Goal: Task Accomplishment & Management: Use online tool/utility

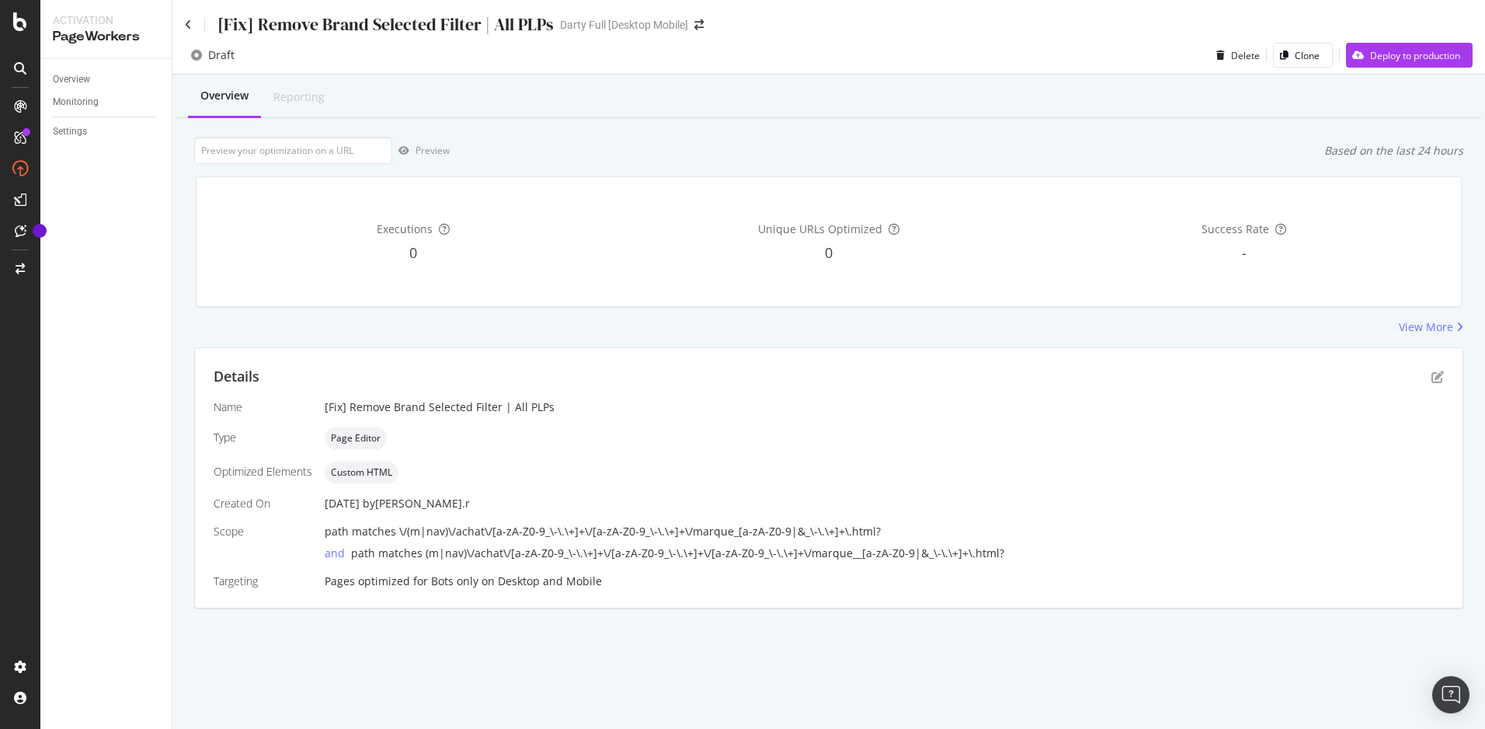
click at [513, 583] on div "Desktop and Mobile" at bounding box center [550, 581] width 104 height 16
drag, startPoint x: 513, startPoint y: 583, endPoint x: 488, endPoint y: 578, distance: 25.3
click at [488, 578] on div "Pages optimized for Bots only on Desktop and Mobile" at bounding box center [884, 581] width 1119 height 16
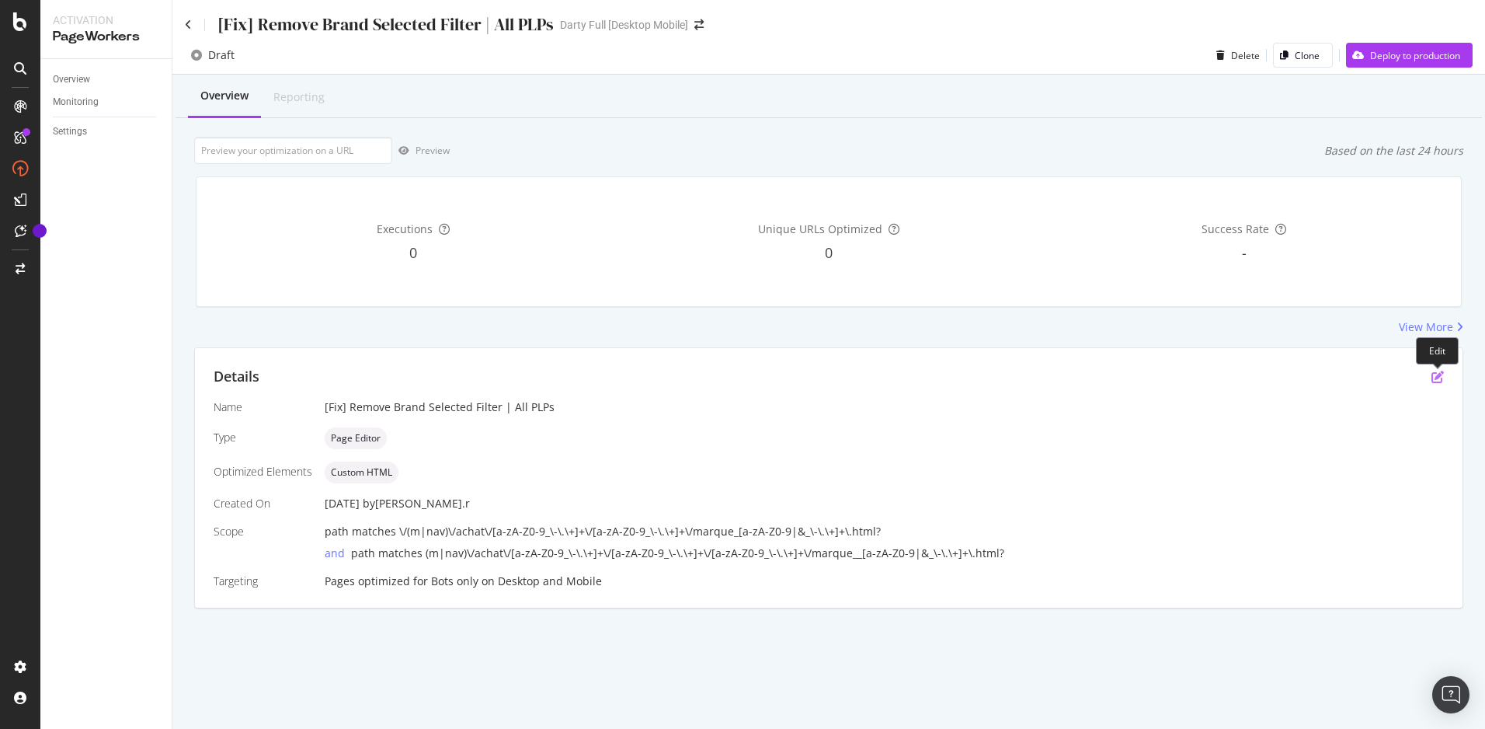
click at [1433, 374] on icon "pen-to-square" at bounding box center [1438, 377] width 12 height 12
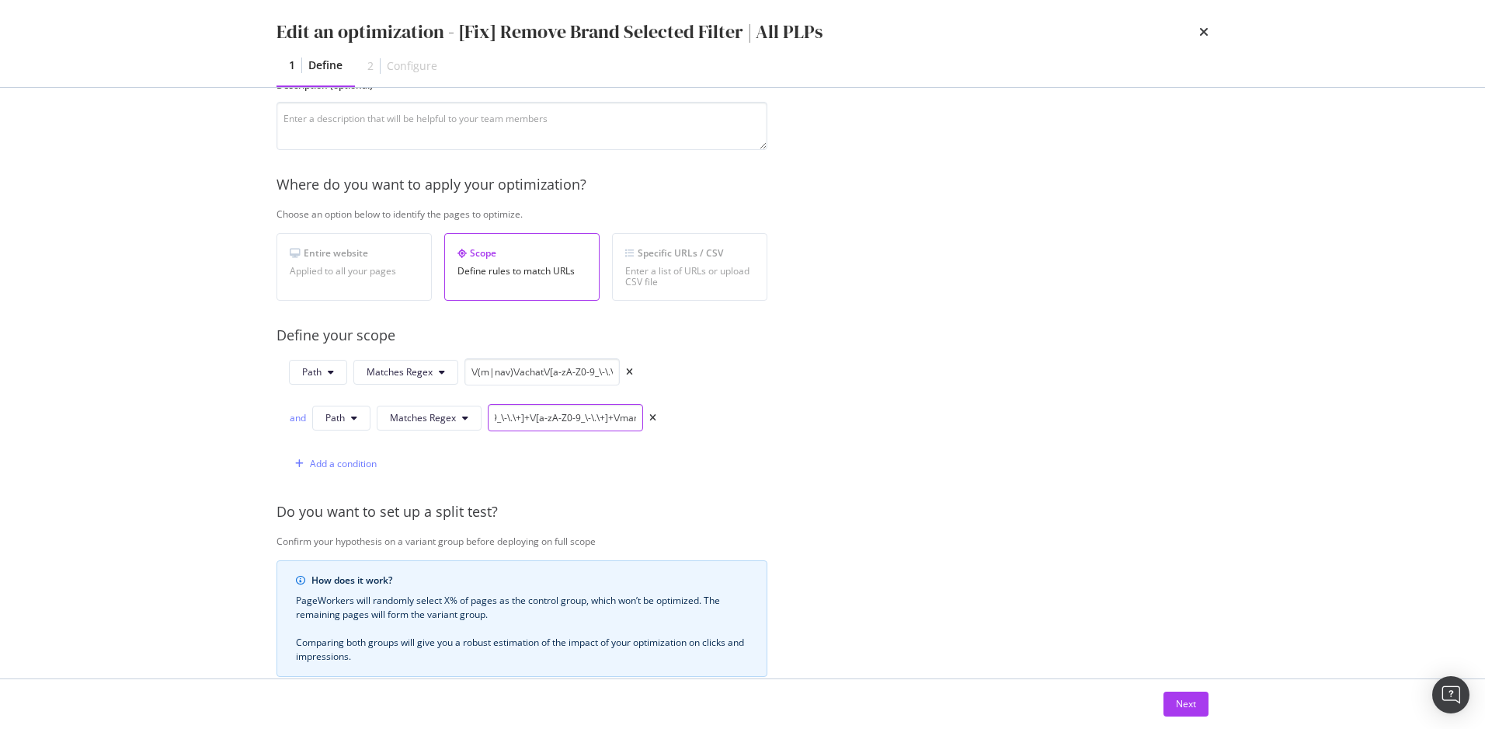
scroll to position [0, 343]
drag, startPoint x: 561, startPoint y: 423, endPoint x: 750, endPoint y: 424, distance: 188.8
click at [750, 424] on div "Path Matches Regex \/(m|nav)\/achat\/[a-zA-Z0-9_\-\.\+]+\/[a-zA-Z0-9_\-\.\+]+\/…" at bounding box center [522, 417] width 491 height 119
drag, startPoint x: 499, startPoint y: 375, endPoint x: 804, endPoint y: 387, distance: 305.5
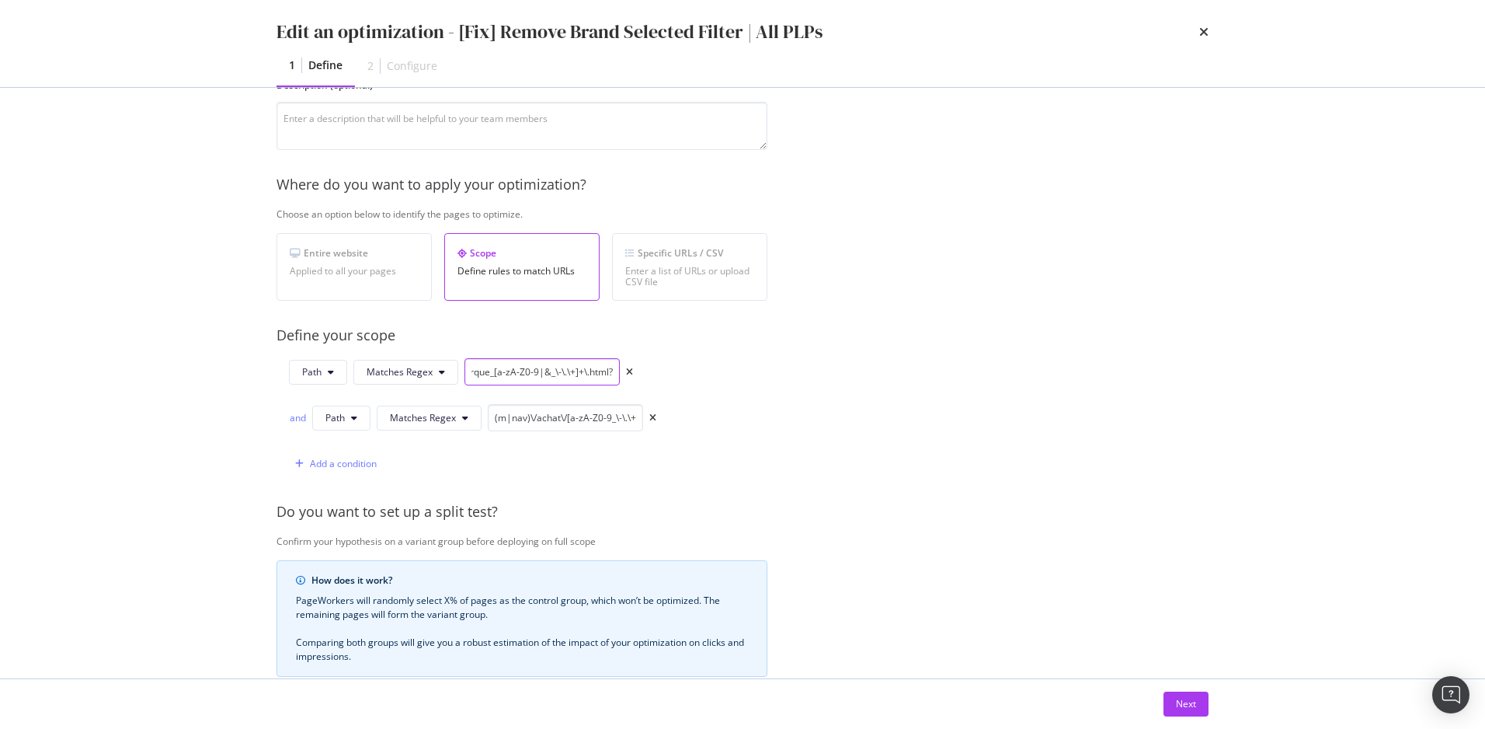
click at [804, 387] on div "Provide a name and description to help identify the change that will be made by…" at bounding box center [743, 432] width 932 height 884
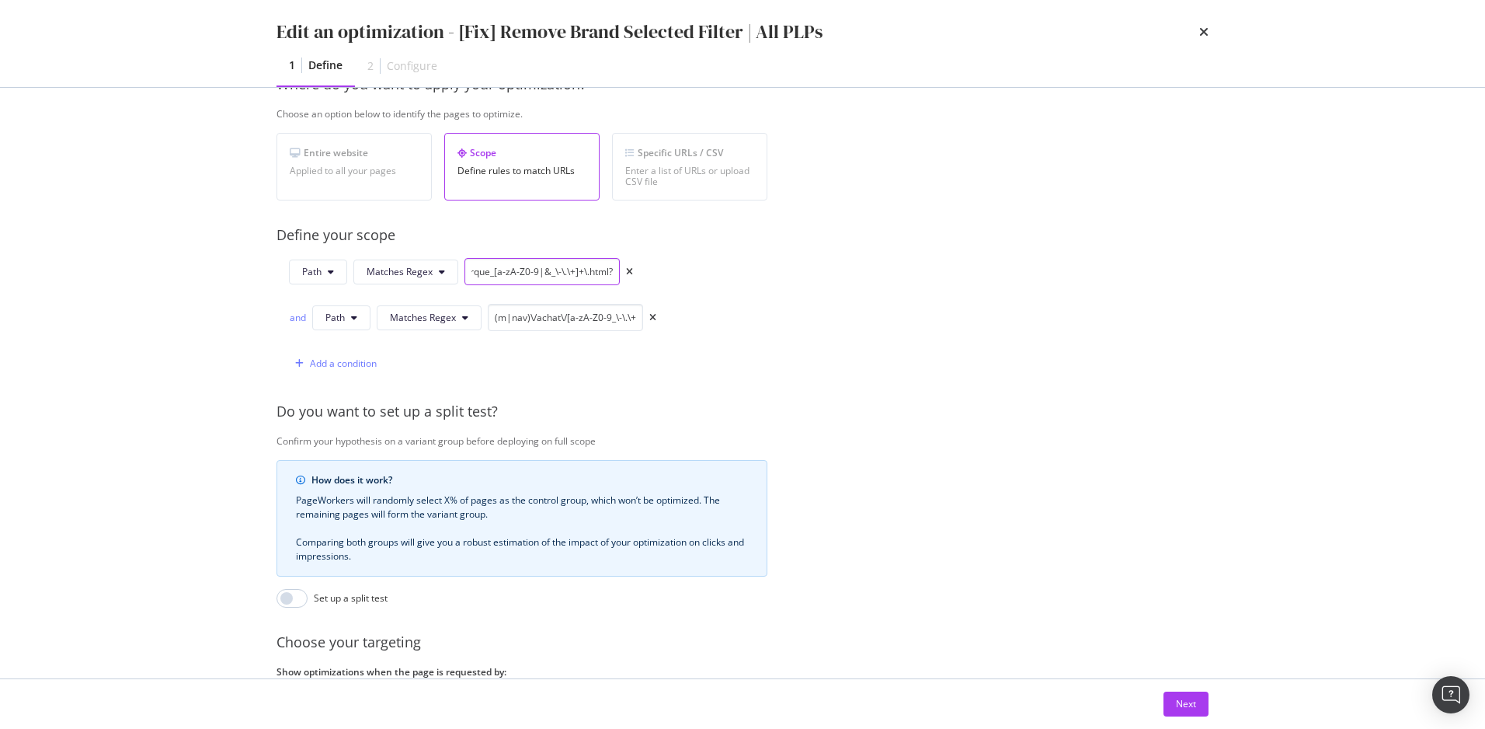
scroll to position [394, 0]
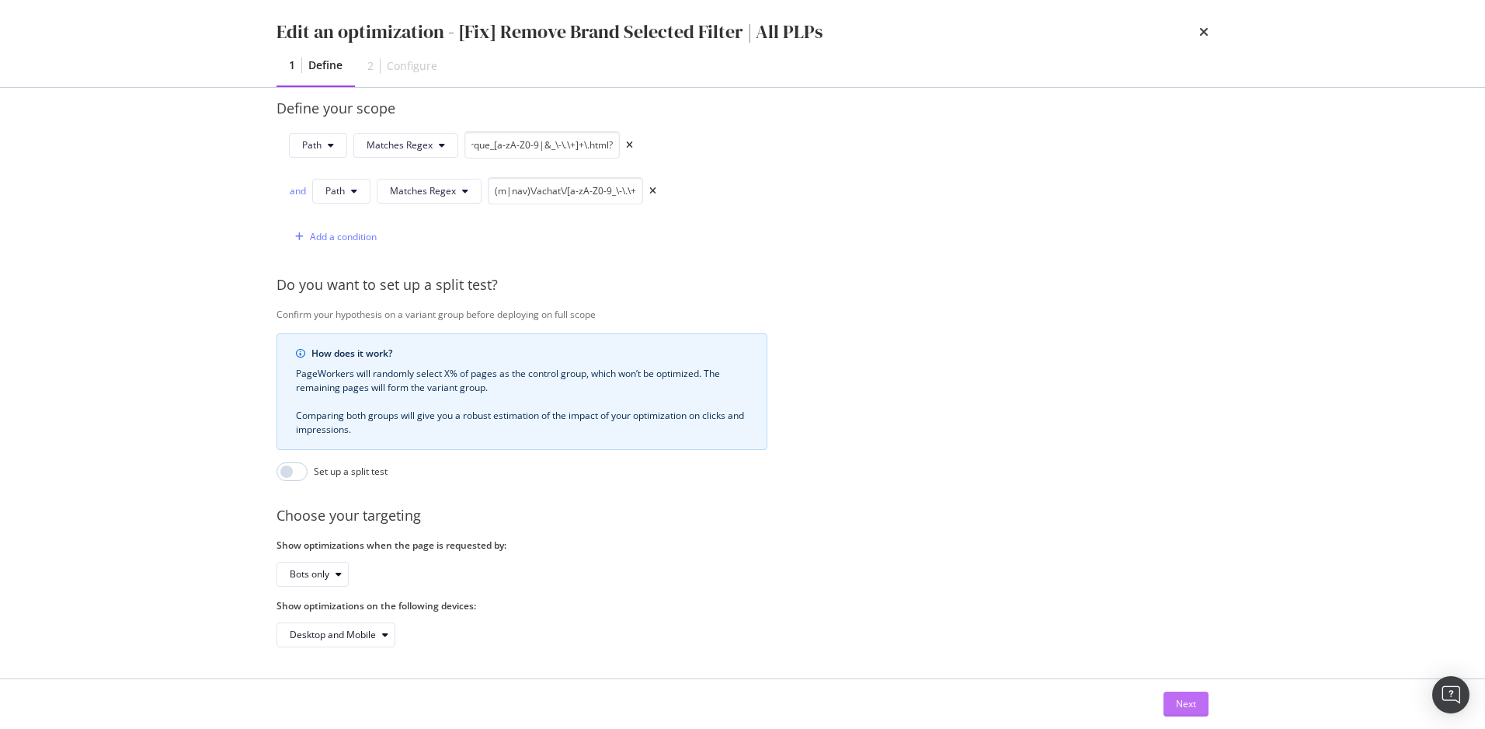
click at [1189, 701] on div "Next" at bounding box center [1186, 703] width 20 height 13
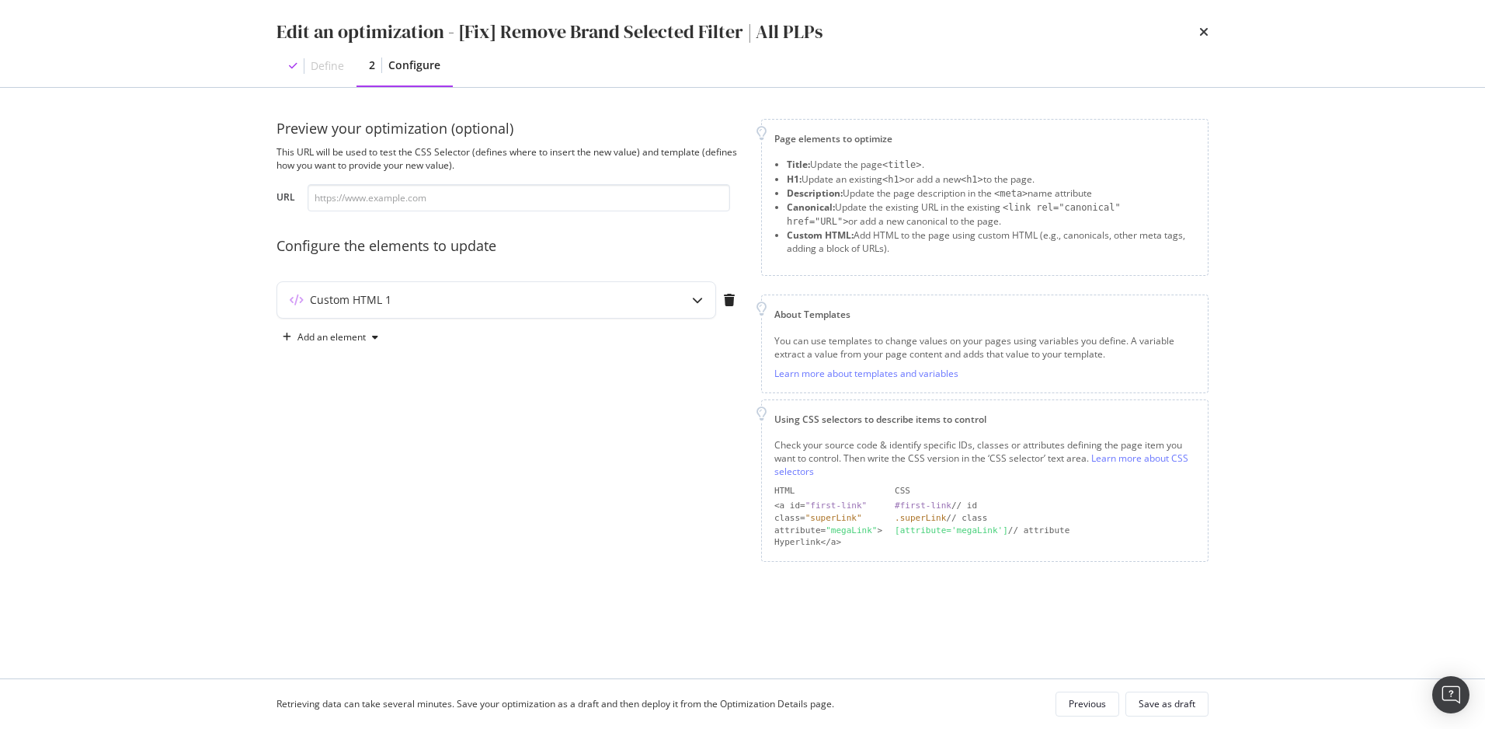
scroll to position [0, 0]
click at [458, 297] on div "Custom HTML 1" at bounding box center [465, 300] width 377 height 16
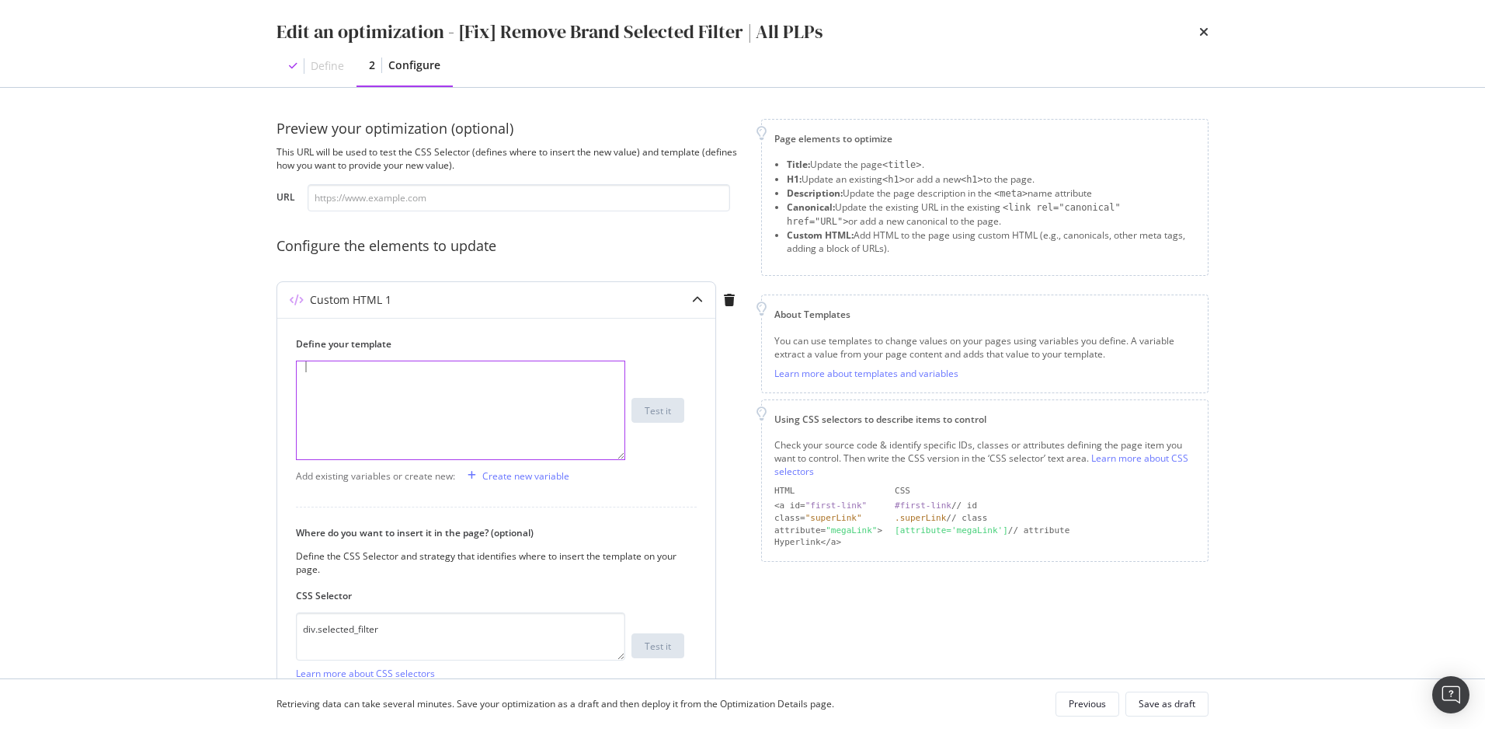
click at [558, 400] on div "modal" at bounding box center [461, 421] width 328 height 120
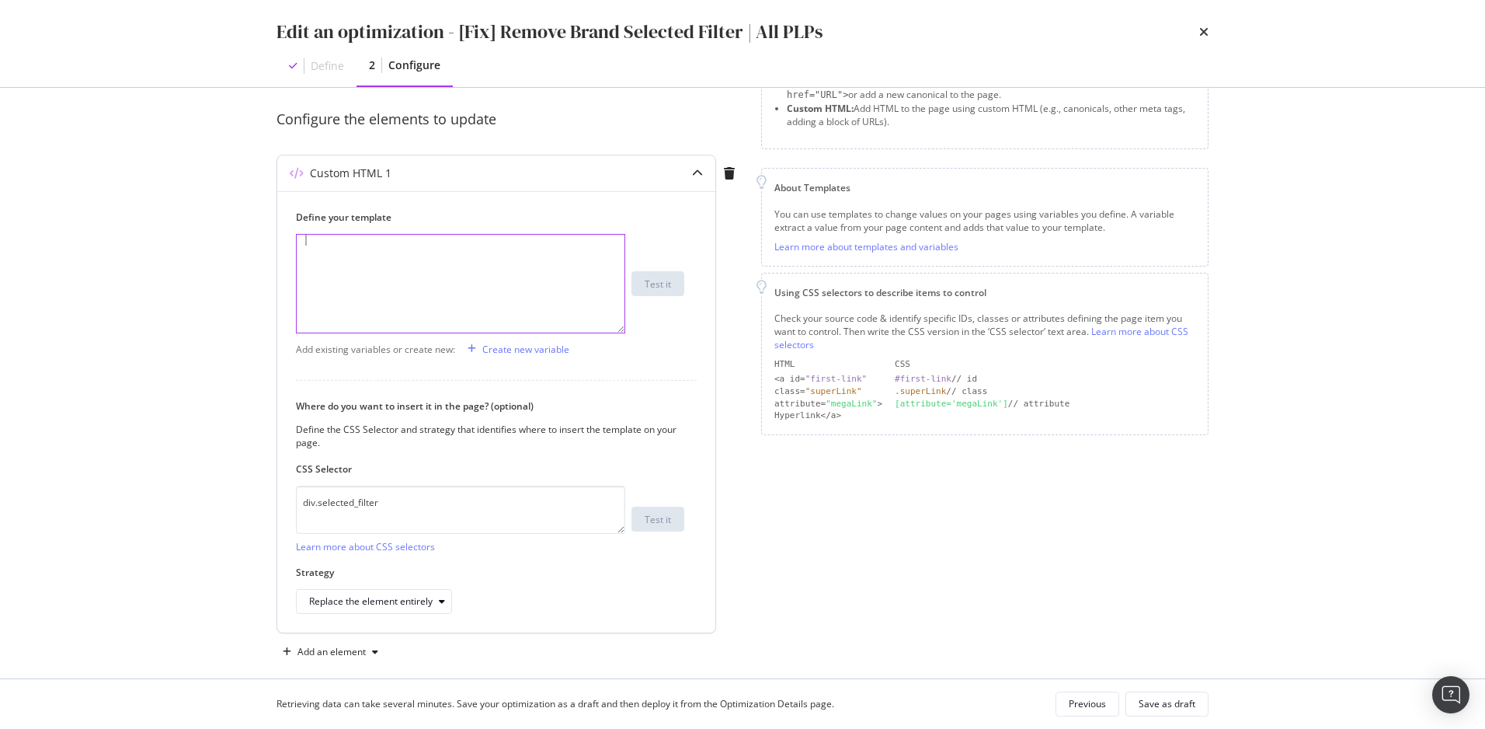
scroll to position [144, 0]
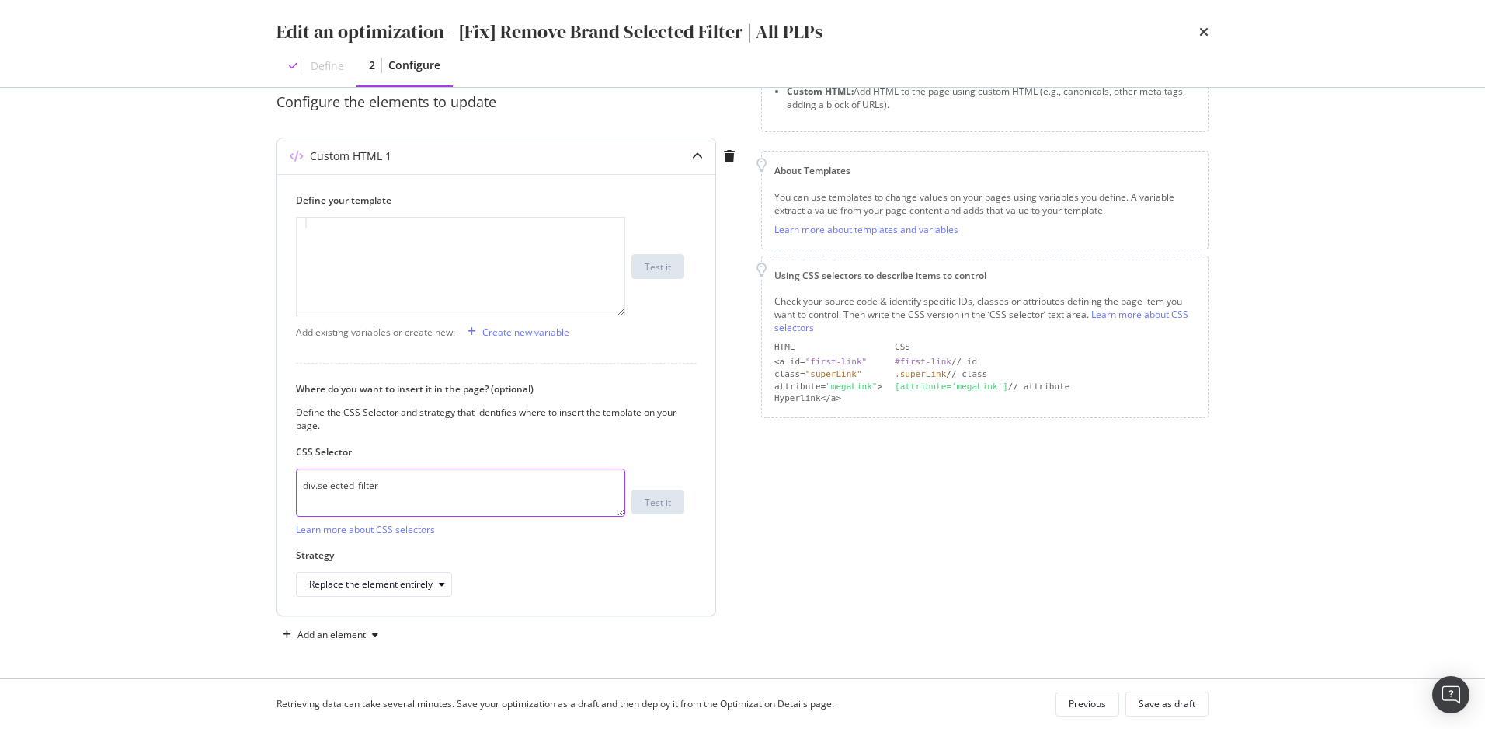
click at [532, 482] on textarea "div.selected_filter" at bounding box center [460, 492] width 329 height 48
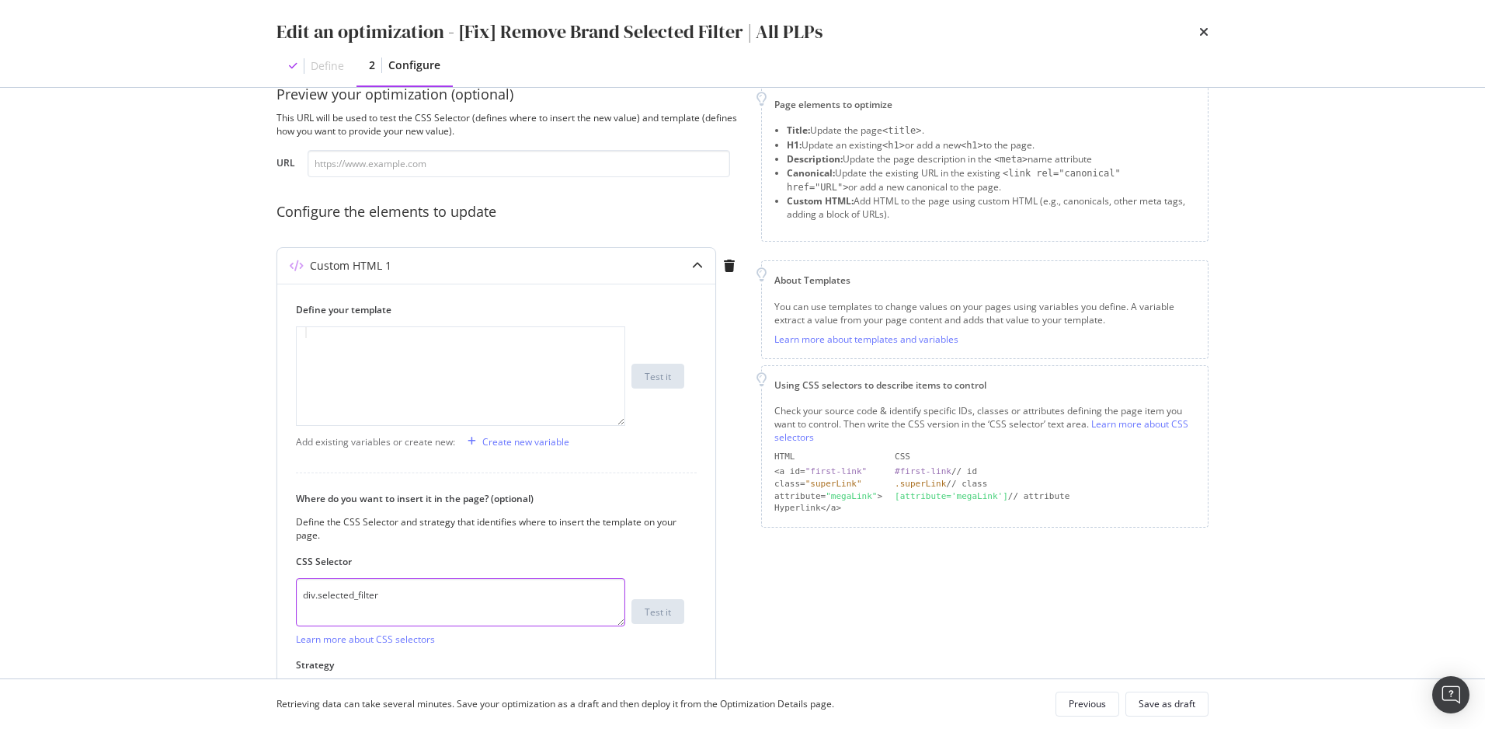
scroll to position [0, 0]
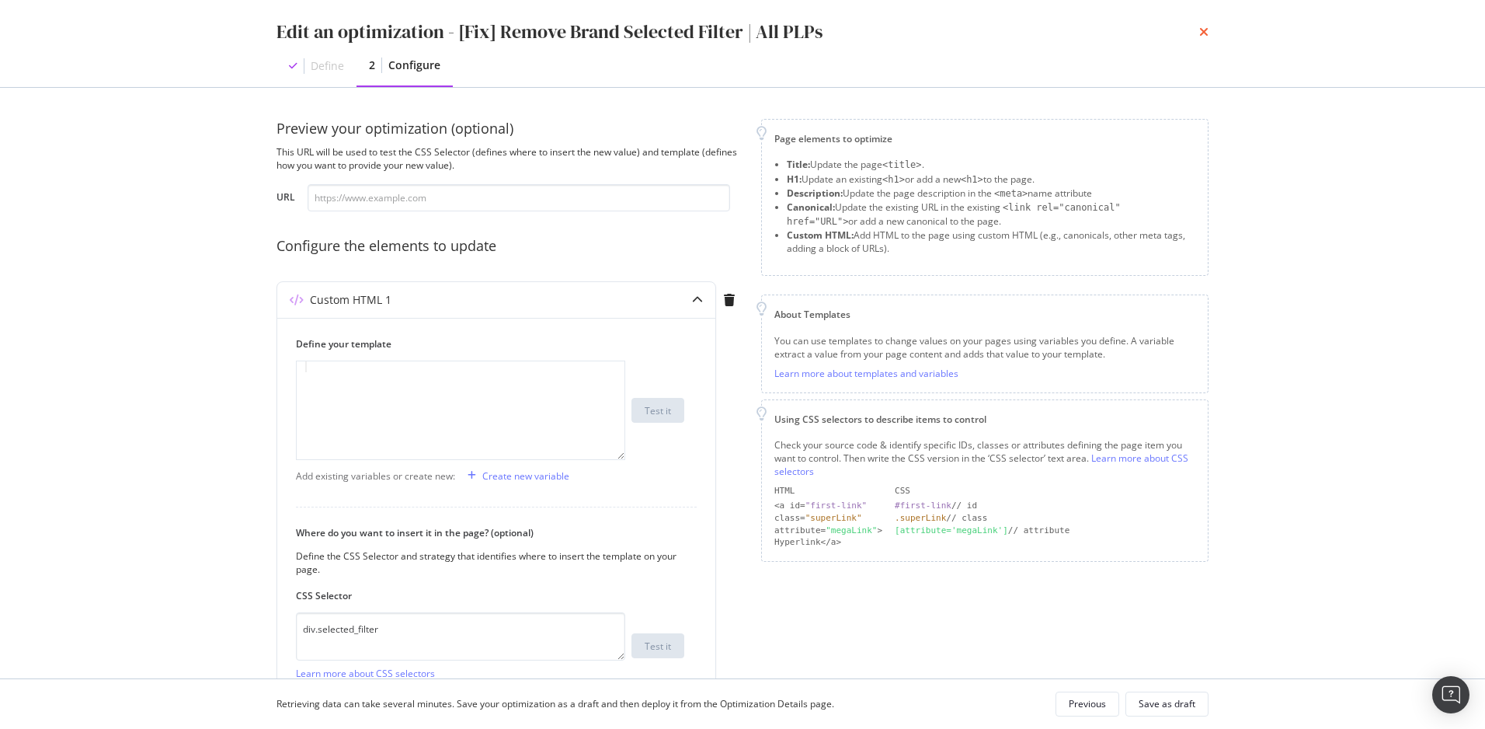
click at [1204, 30] on icon "times" at bounding box center [1203, 32] width 9 height 12
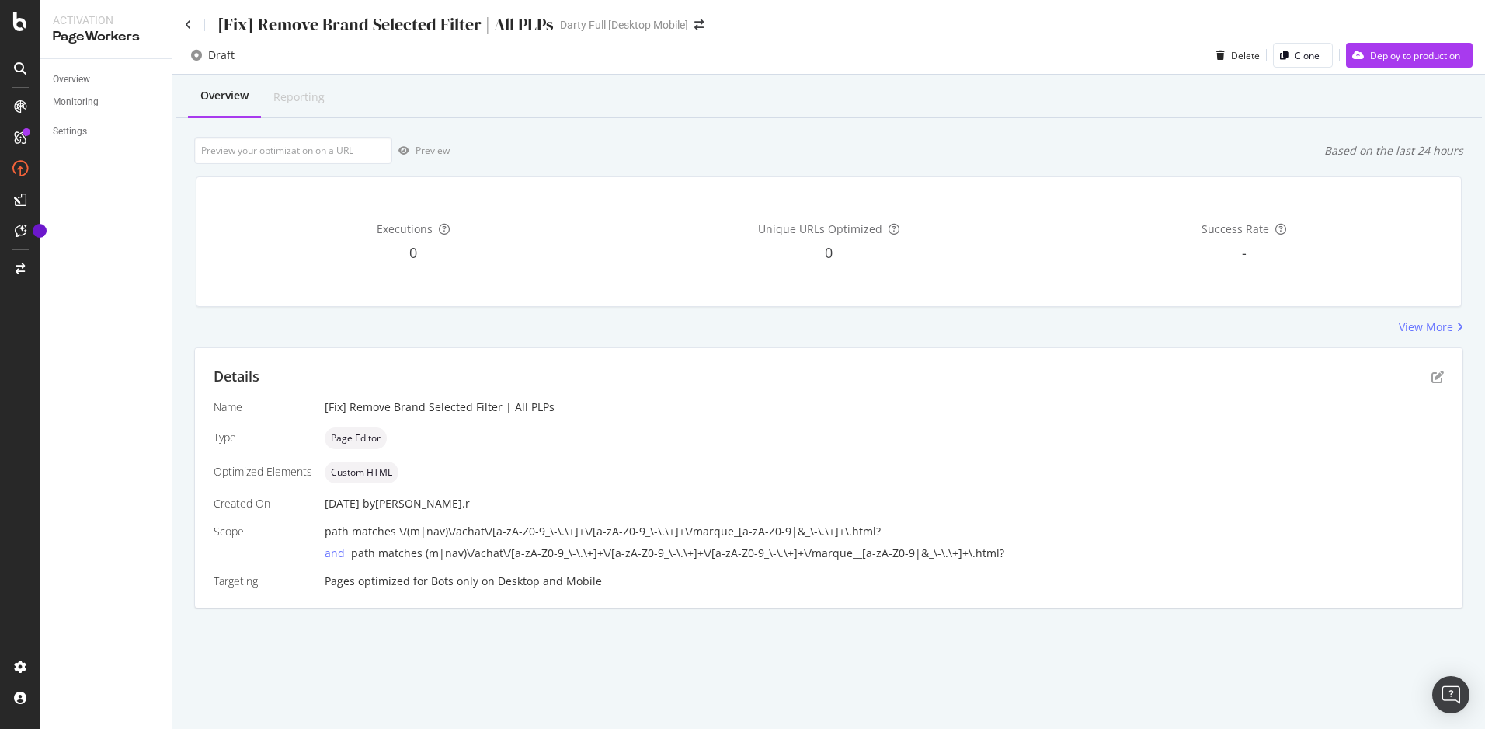
click at [430, 27] on div "[Fix] Remove Brand Selected Filter | All PLPs" at bounding box center [385, 24] width 336 height 24
drag, startPoint x: 430, startPoint y: 27, endPoint x: 373, endPoint y: 27, distance: 56.7
click at [373, 27] on div "[Fix] Remove Brand Selected Filter | All PLPs" at bounding box center [385, 24] width 336 height 24
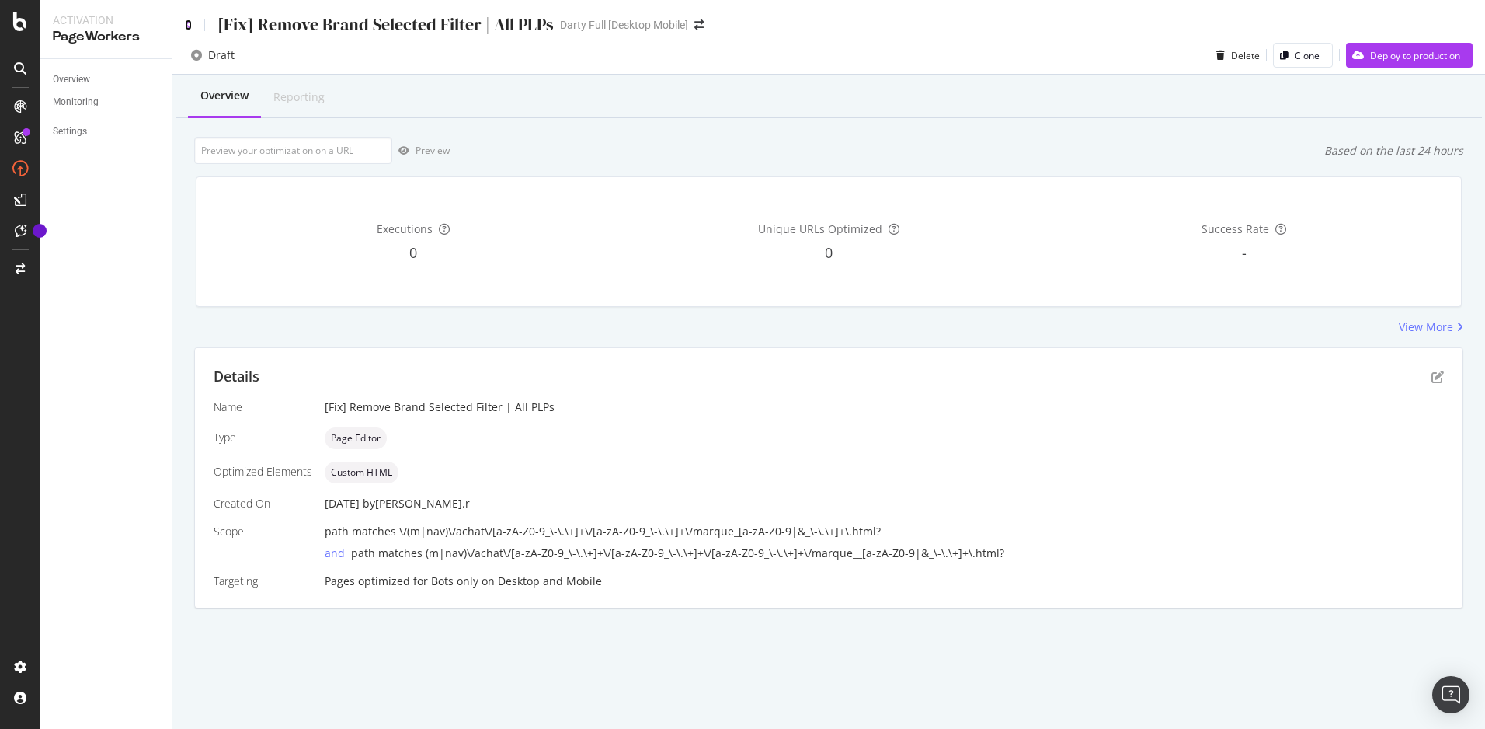
click at [190, 25] on icon at bounding box center [188, 24] width 7 height 11
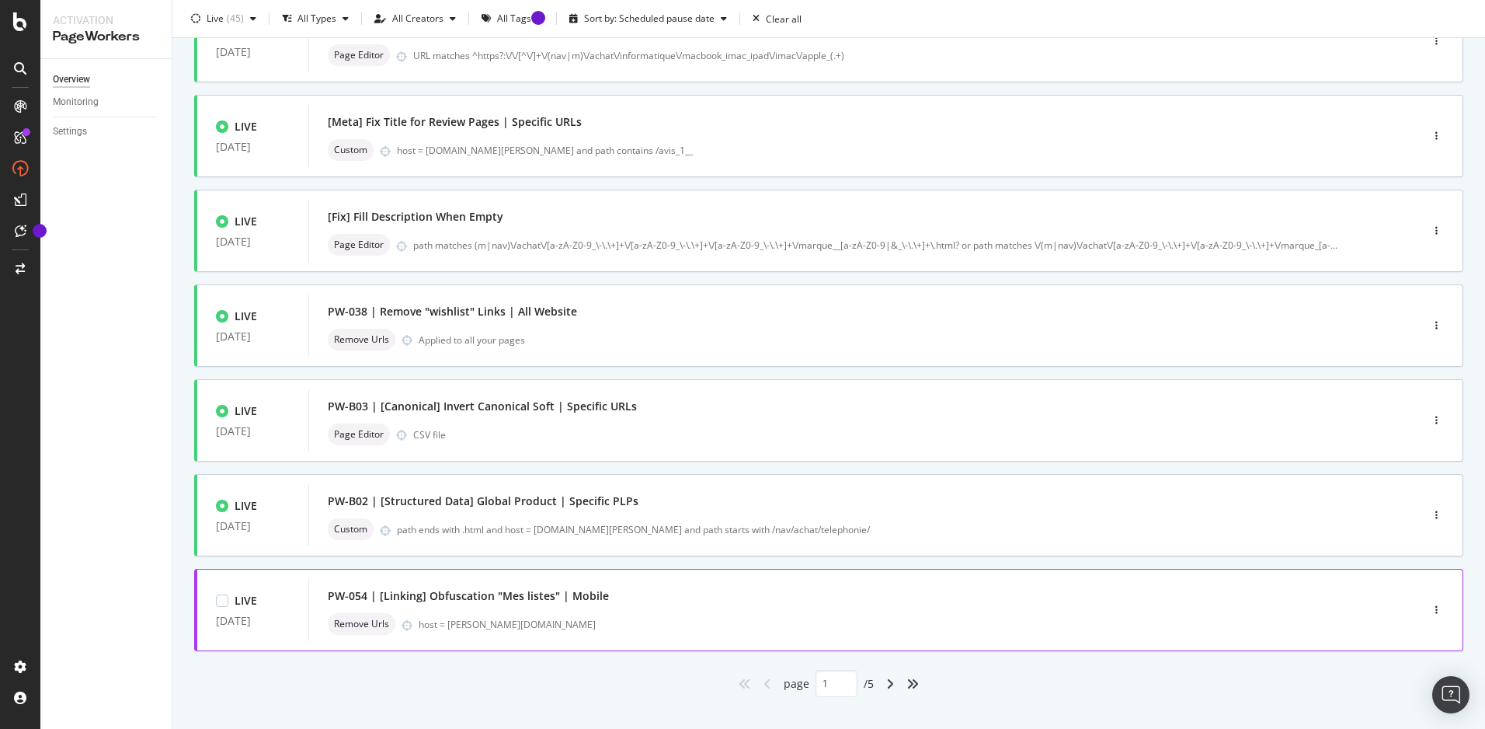
scroll to position [448, 0]
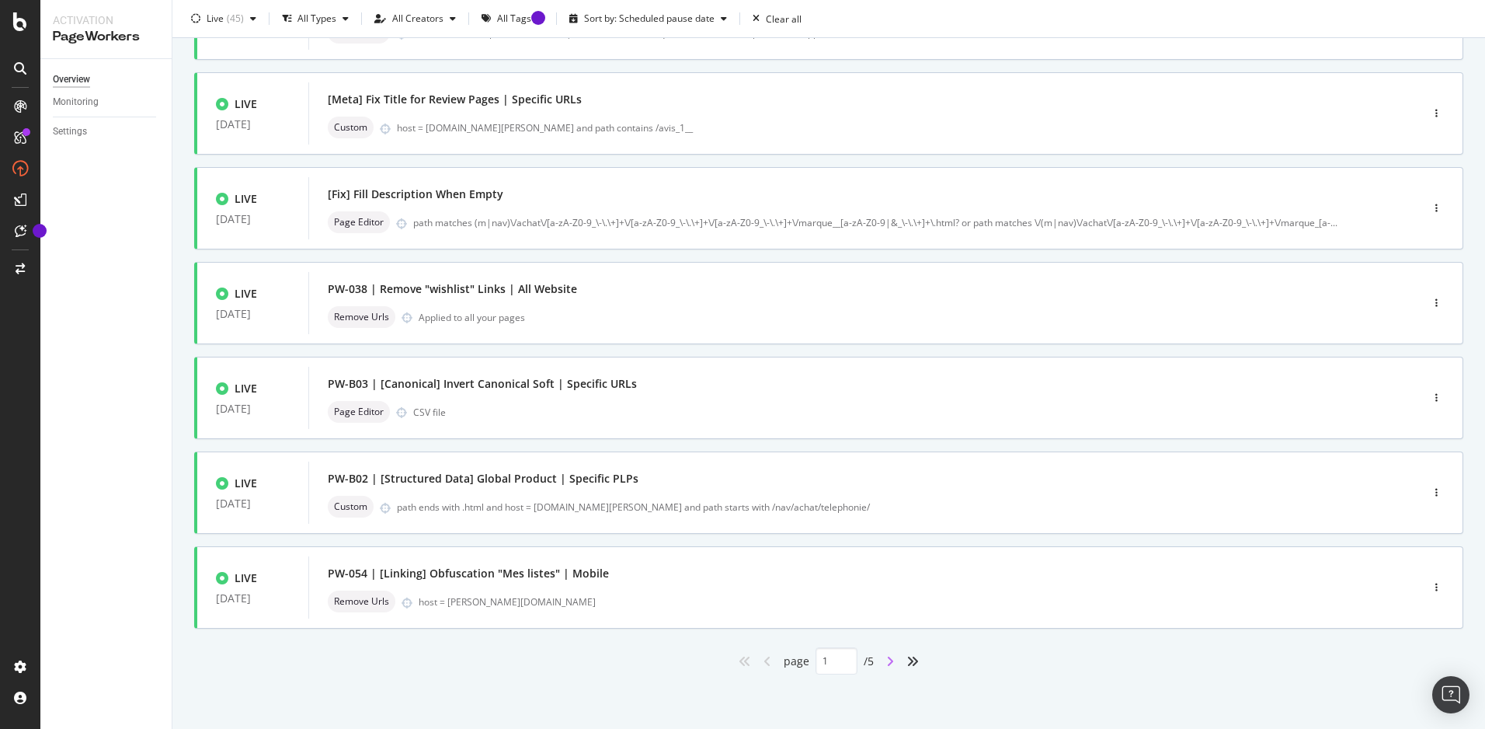
click at [886, 658] on icon "angle-right" at bounding box center [890, 661] width 8 height 12
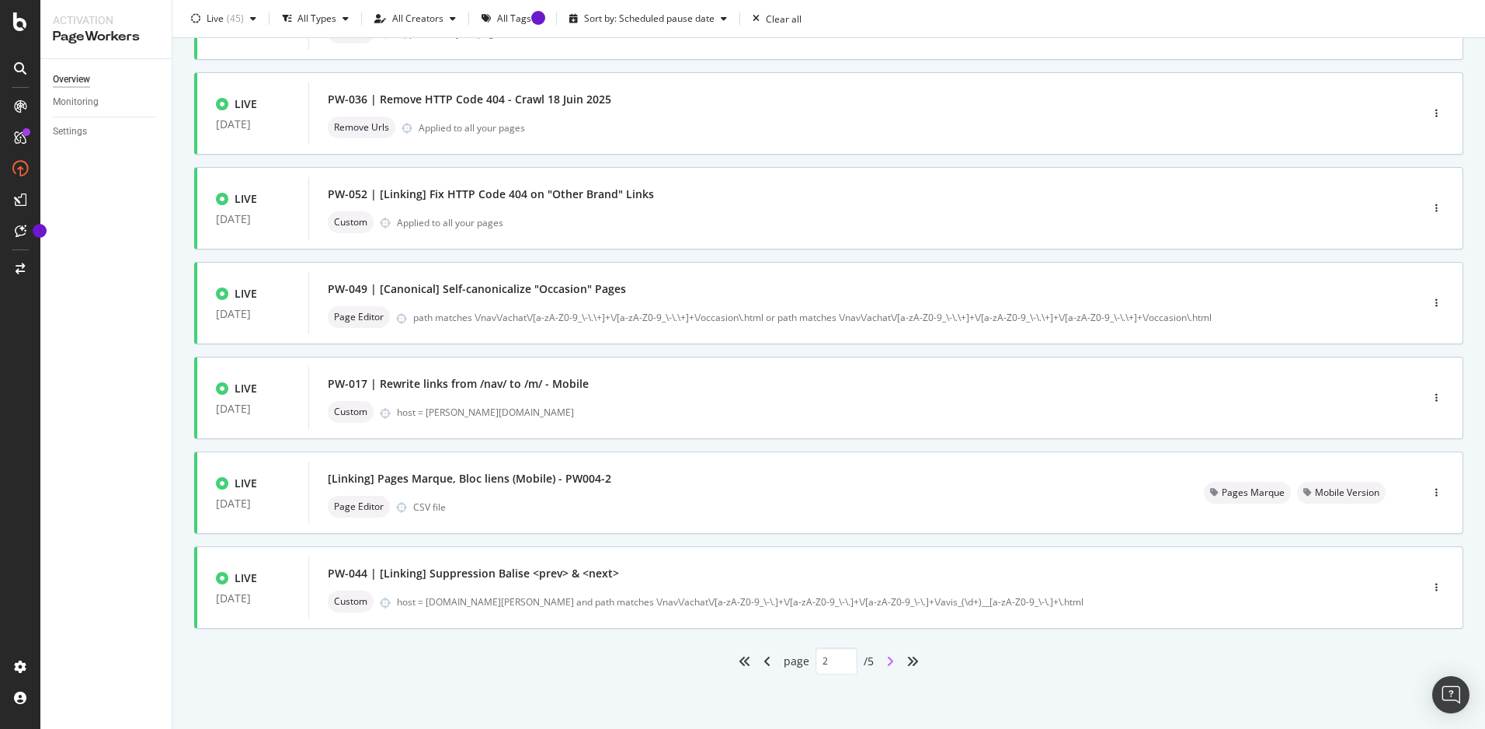
type input "2"
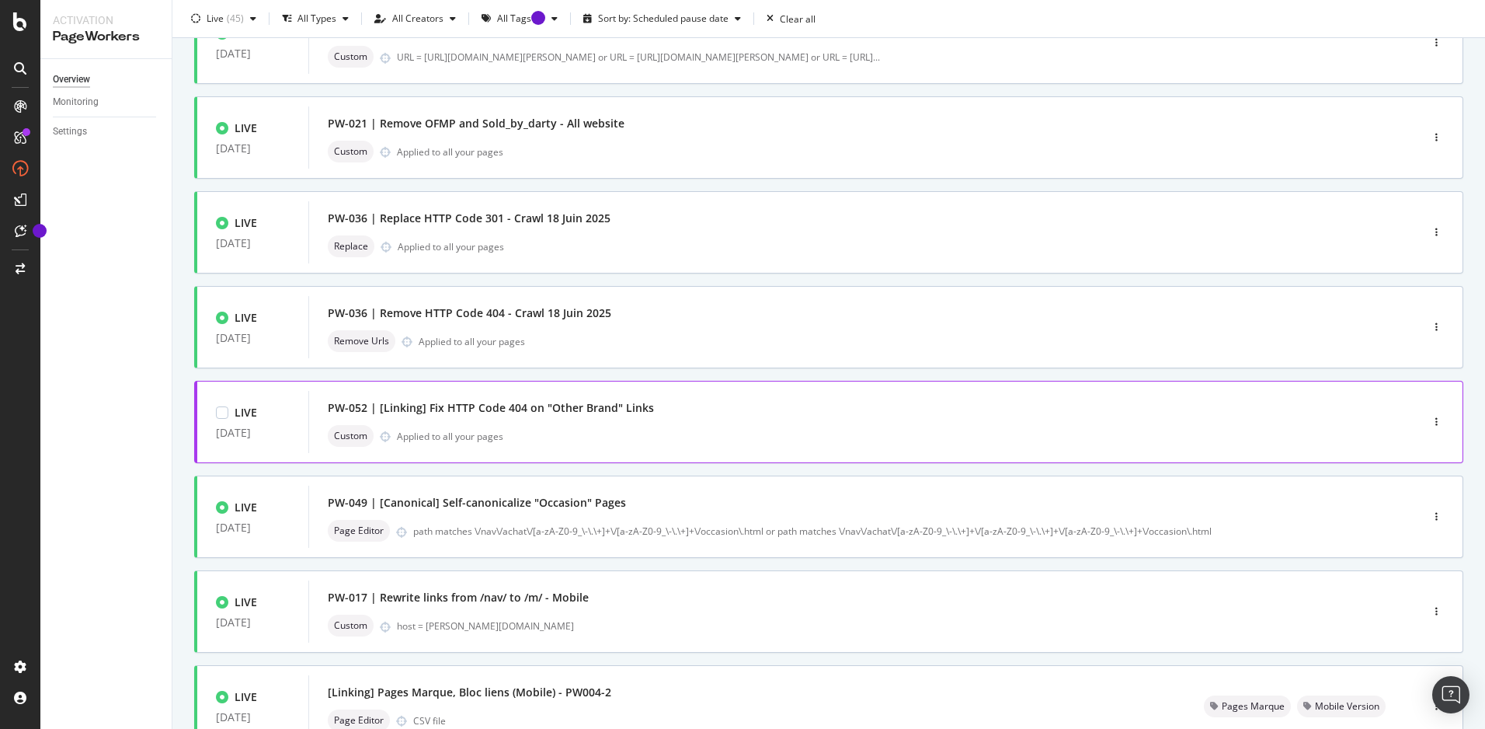
scroll to position [311, 0]
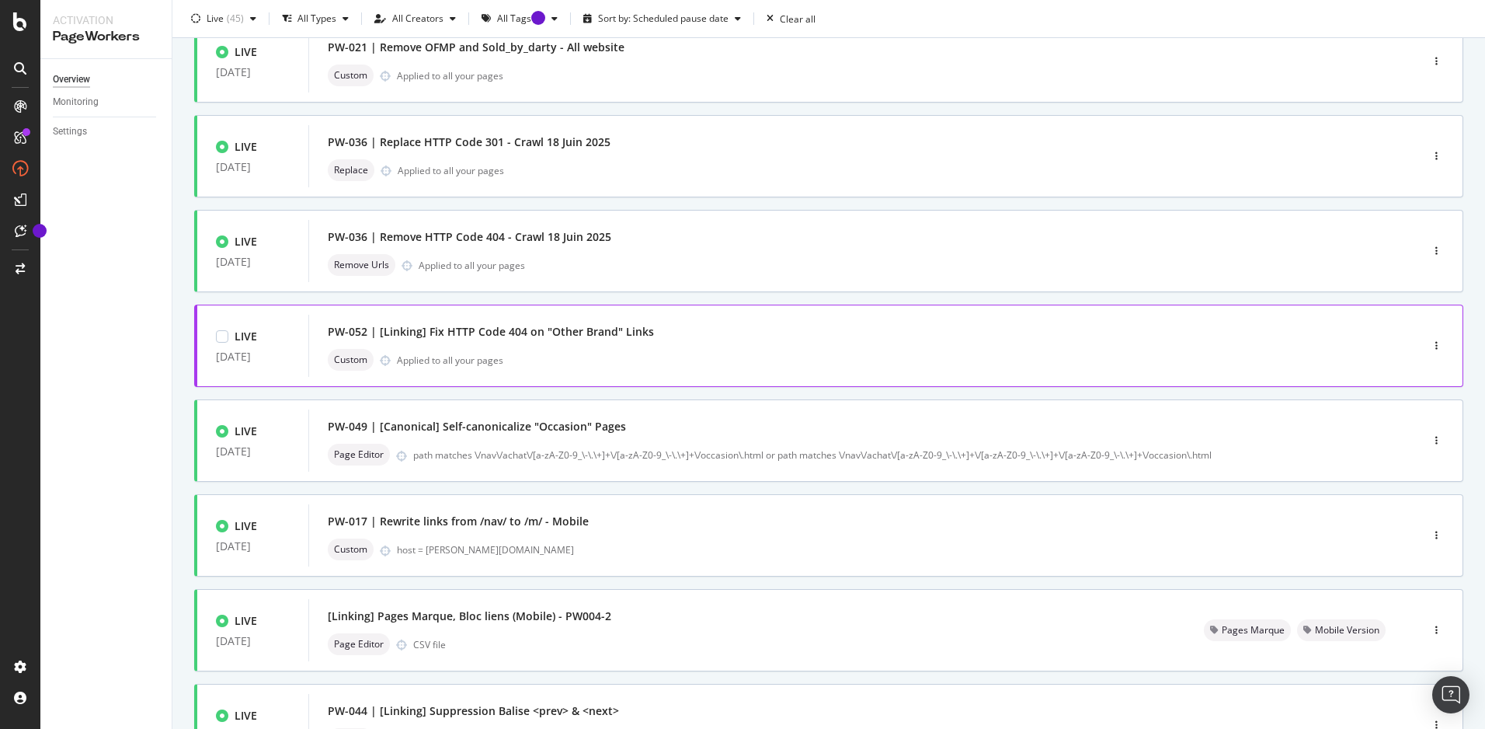
click at [482, 335] on div "PW-052 | [Linking] Fix HTTP Code 404 on "Other Brand" Links" at bounding box center [491, 332] width 326 height 16
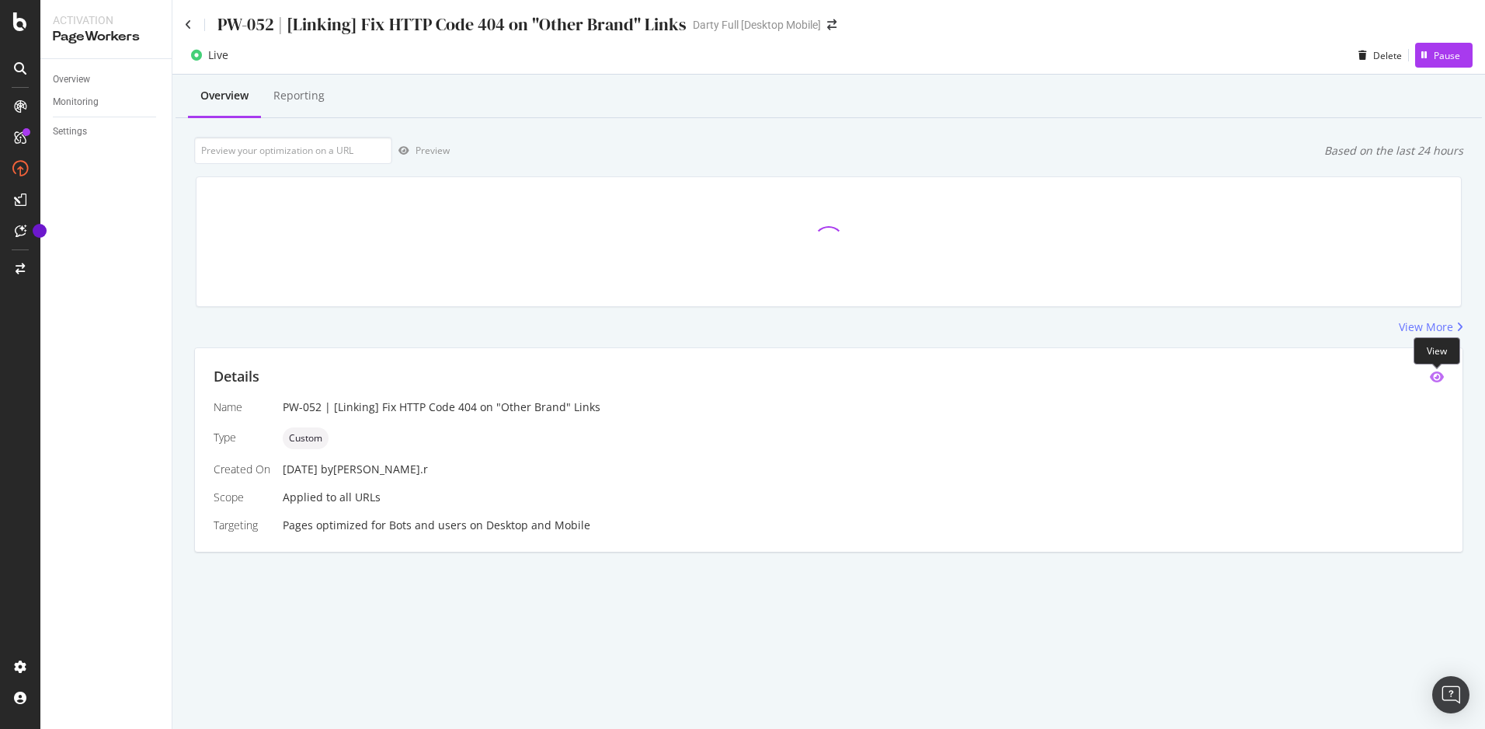
click at [1440, 376] on icon "eye" at bounding box center [1437, 377] width 14 height 12
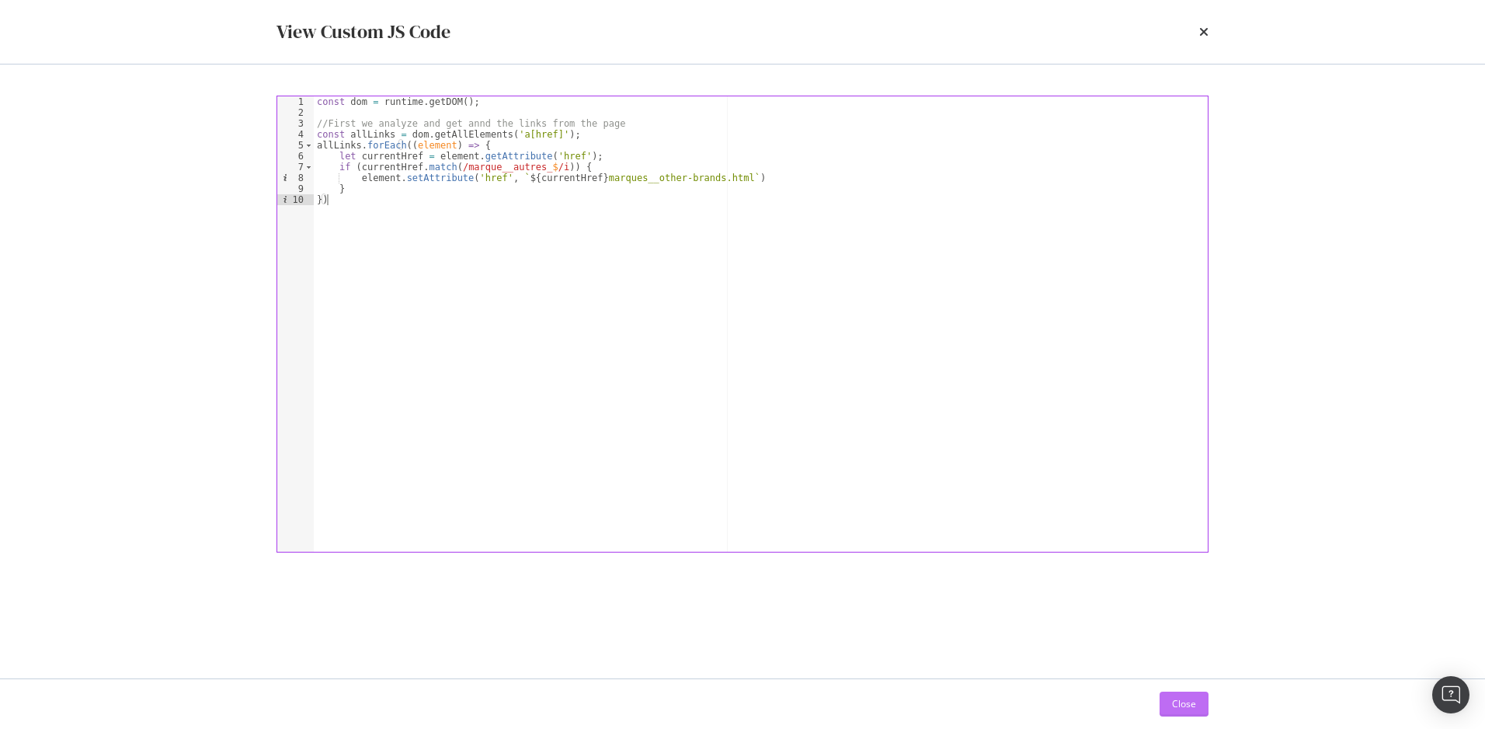
click at [1181, 701] on div "Close" at bounding box center [1184, 703] width 24 height 13
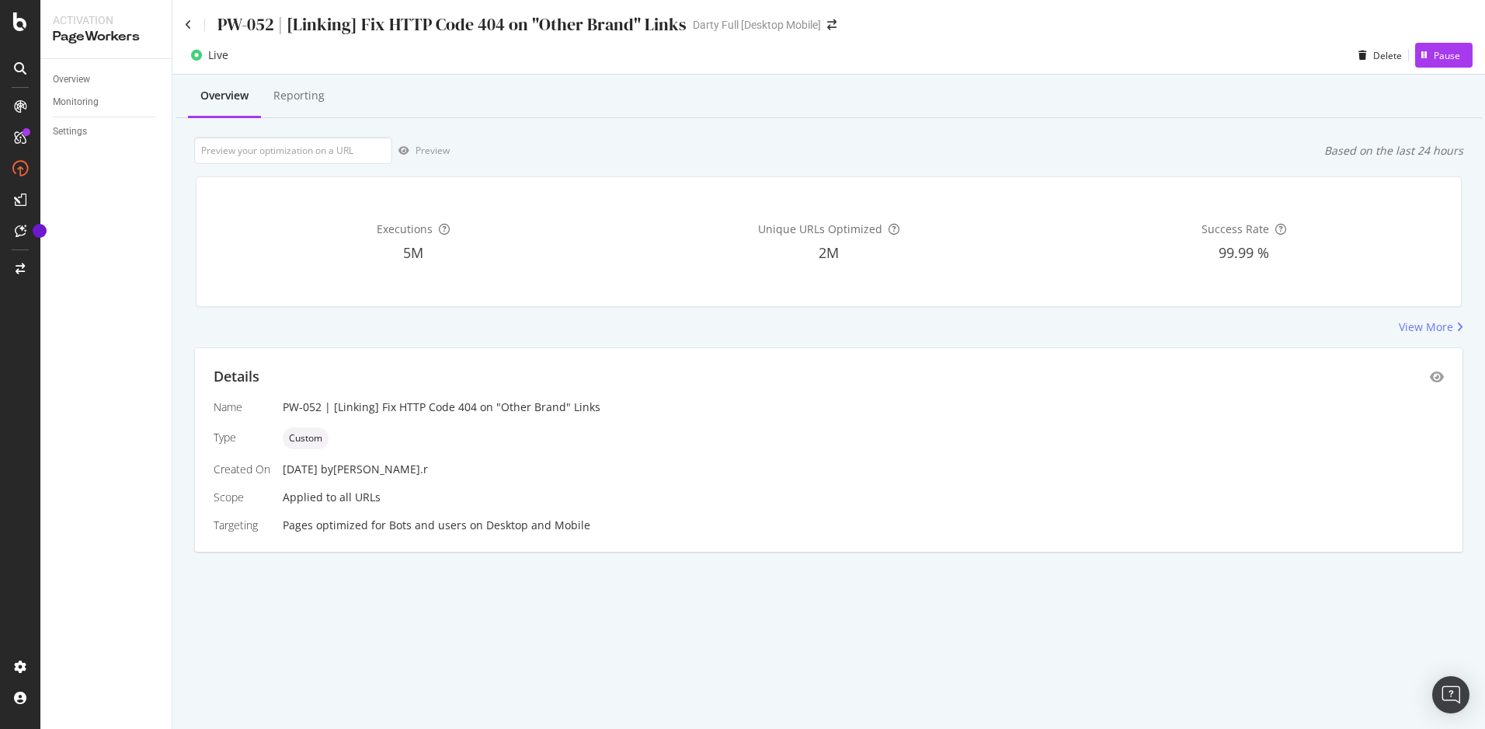
click at [220, 26] on div "PW-052 | [Linking] Fix HTTP Code 404 on "Other Brand" Links" at bounding box center [451, 24] width 469 height 24
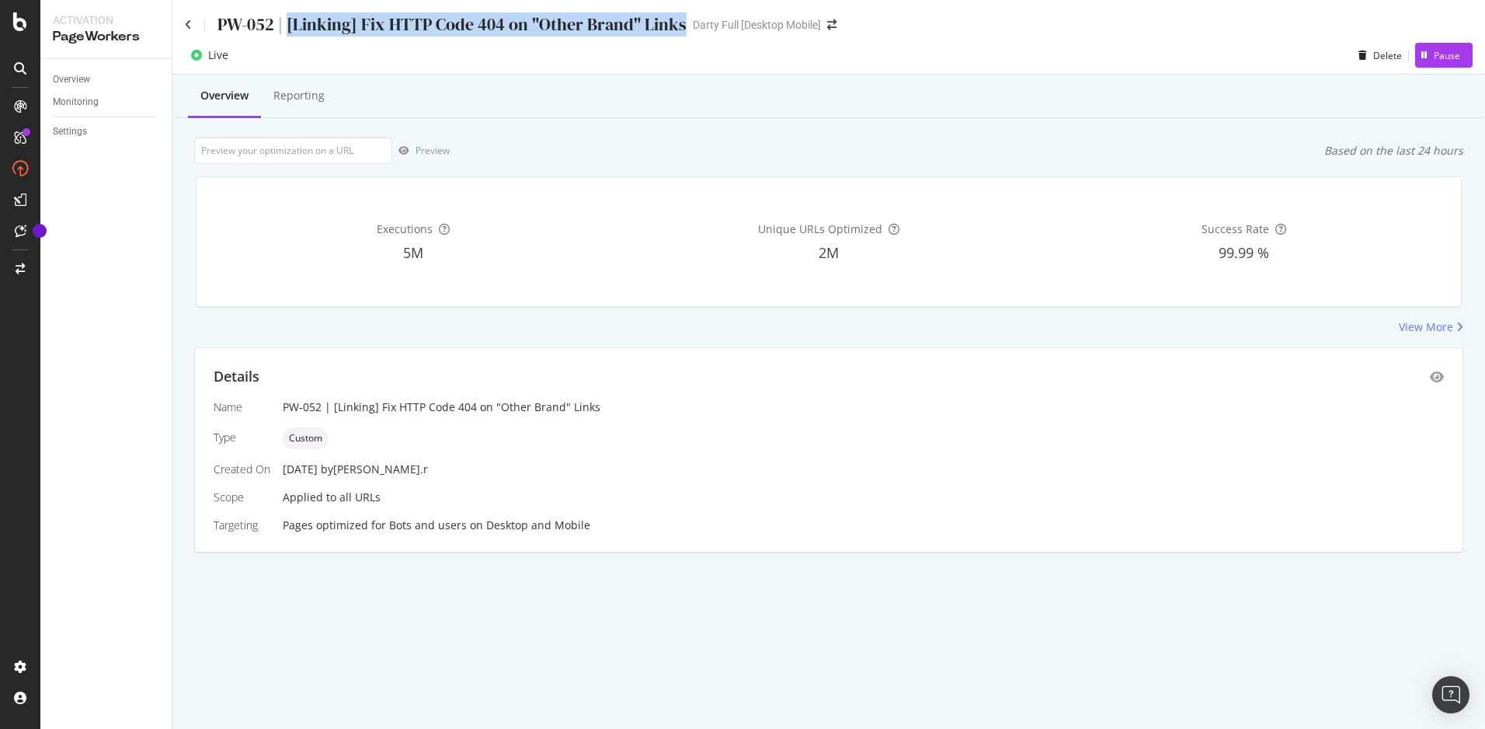
drag, startPoint x: 286, startPoint y: 24, endPoint x: 680, endPoint y: 19, distance: 393.9
click at [680, 19] on div "PW-052 | [Linking] Fix HTTP Code 404 on "Other Brand" Links" at bounding box center [451, 24] width 469 height 24
copy div "[Linking] Fix HTTP Code 404 on "Other Brand" Links"
